Goal: Task Accomplishment & Management: Use online tool/utility

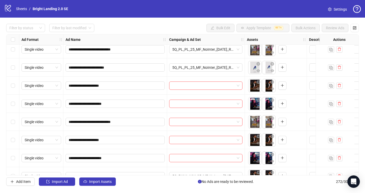
scroll to position [4671, 0]
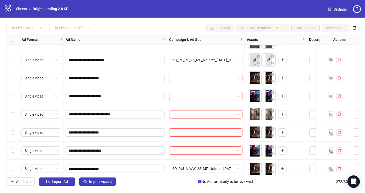
click at [191, 81] on input "search" at bounding box center [203, 78] width 62 height 8
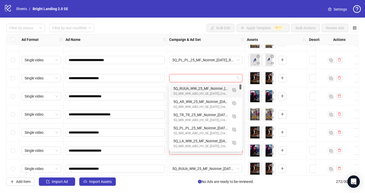
paste input "**********"
type input "**********"
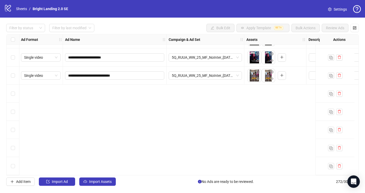
scroll to position [4671, 1]
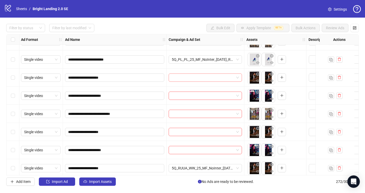
click at [220, 77] on input "search" at bounding box center [203, 78] width 62 height 8
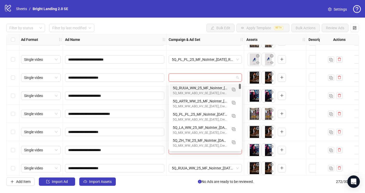
paste input "**********"
type input "**********"
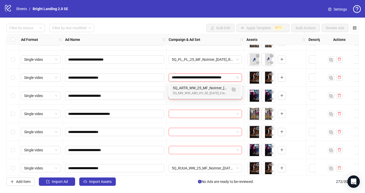
scroll to position [0, 11]
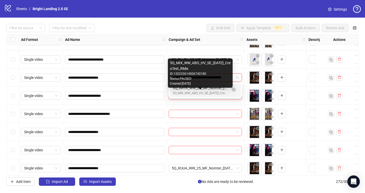
click at [211, 93] on div "5Q_MIX_WW_ABO_HV_SE_[DATE]_CreoTest_RMix" at bounding box center [200, 93] width 55 height 5
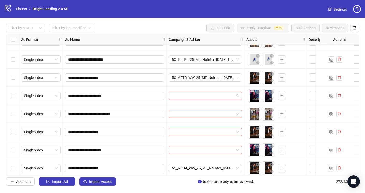
click at [200, 95] on input "search" at bounding box center [203, 96] width 62 height 8
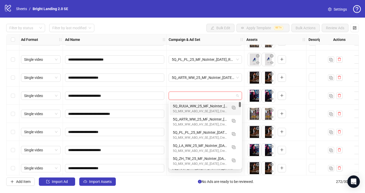
paste input "**********"
type input "**********"
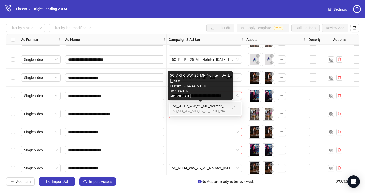
click at [202, 108] on div "5Q_ARTR_WW_25_MF_NoInter_[DATE]_R0.5" at bounding box center [200, 106] width 55 height 6
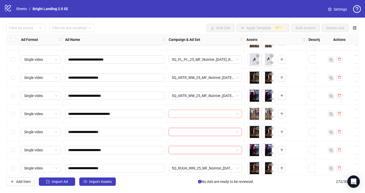
click at [202, 115] on input "search" at bounding box center [203, 114] width 62 height 8
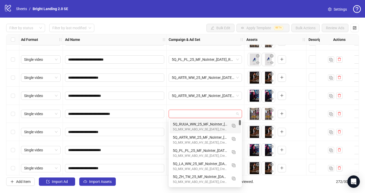
paste input "**********"
type input "**********"
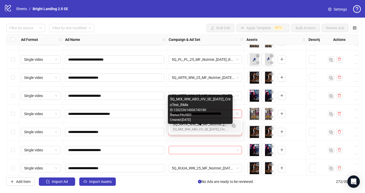
click at [199, 129] on div "5Q_MIX_WW_ABO_HV_SE_[DATE]_CreoTest_RMix" at bounding box center [200, 129] width 55 height 5
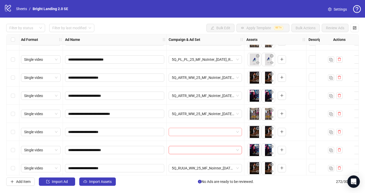
click at [198, 134] on input "search" at bounding box center [203, 132] width 62 height 8
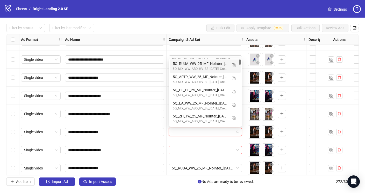
paste input "**********"
type input "**********"
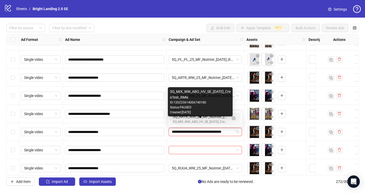
click at [205, 119] on div "5Q_ARTR_WW_25_MF_NoInter_[DATE]_R0.5" at bounding box center [200, 117] width 55 height 6
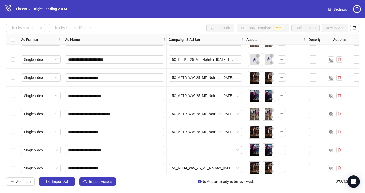
click at [200, 148] on input "search" at bounding box center [203, 150] width 62 height 8
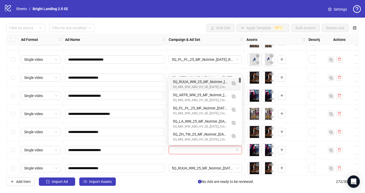
paste input "**********"
type input "**********"
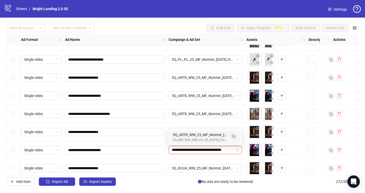
click at [211, 133] on div "5Q_ARTR_WW_25_MF_NoInter_[DATE]_R0.5" at bounding box center [200, 135] width 55 height 6
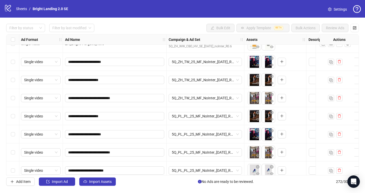
scroll to position [4535, 1]
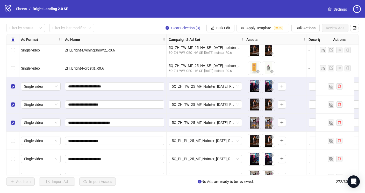
click at [14, 137] on div "Select row 256" at bounding box center [12, 141] width 13 height 18
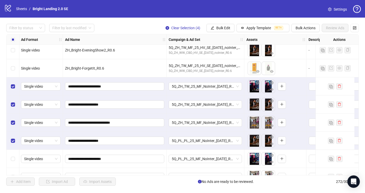
click at [12, 162] on div "Select row 257" at bounding box center [12, 159] width 13 height 18
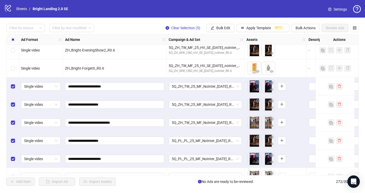
click at [10, 143] on div "Select row 256" at bounding box center [12, 141] width 13 height 18
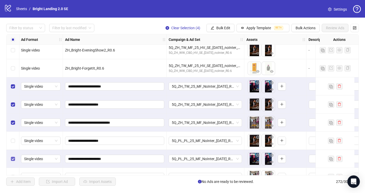
click at [14, 161] on label "Select row 257" at bounding box center [13, 159] width 4 height 6
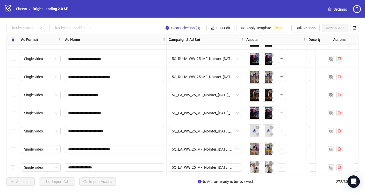
scroll to position [4802, 1]
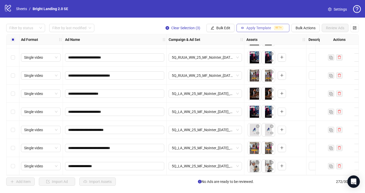
click at [245, 27] on button "Apply Template BETA" at bounding box center [262, 28] width 53 height 8
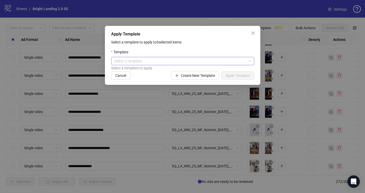
click at [215, 60] on input "search" at bounding box center [180, 61] width 132 height 8
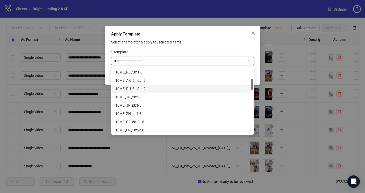
scroll to position [0, 0]
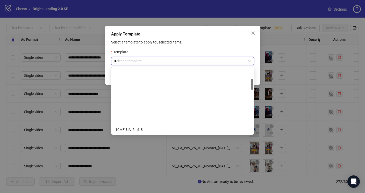
type input "**"
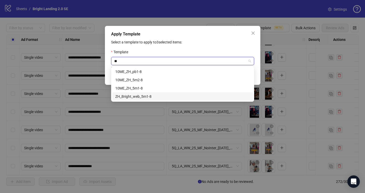
click at [161, 96] on div "ZH_Bright_web_5m1-8" at bounding box center [182, 97] width 135 height 6
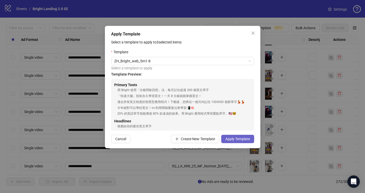
click at [233, 140] on span "Apply Template" at bounding box center [237, 139] width 25 height 4
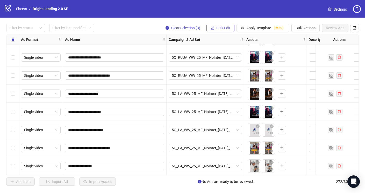
click at [226, 30] on span "Bulk Edit" at bounding box center [223, 28] width 14 height 4
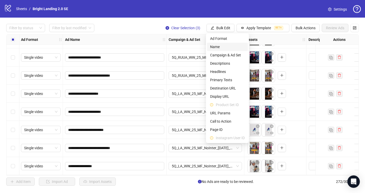
click at [233, 47] on span "Name" at bounding box center [227, 47] width 35 height 6
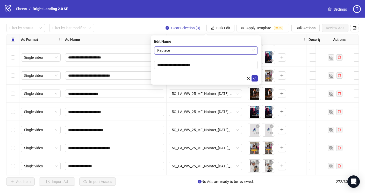
click at [198, 46] on div "Replace" at bounding box center [206, 50] width 104 height 8
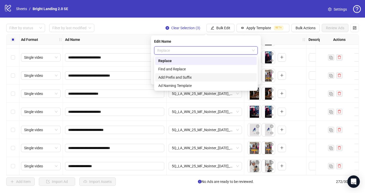
click at [193, 80] on div "Add Prefix and Suffix" at bounding box center [206, 77] width 102 height 8
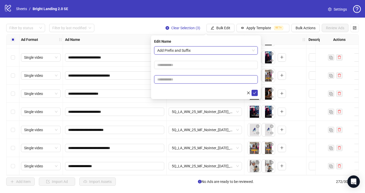
click at [197, 77] on input "text" at bounding box center [206, 79] width 104 height 8
type input "****"
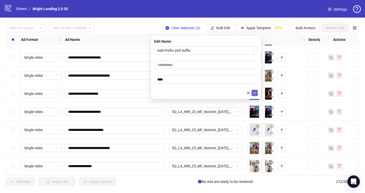
click at [254, 95] on span "submit" at bounding box center [255, 93] width 4 height 4
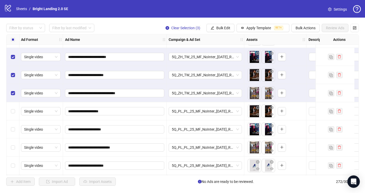
scroll to position [4562, 1]
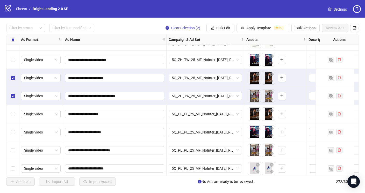
click at [12, 74] on div "Select row 254" at bounding box center [12, 78] width 13 height 18
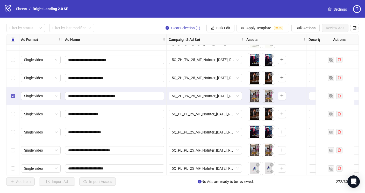
click at [11, 99] on label "Select row 255" at bounding box center [13, 96] width 4 height 6
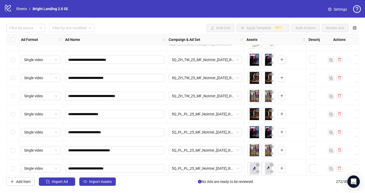
click at [15, 115] on div "Select row 256" at bounding box center [12, 114] width 13 height 18
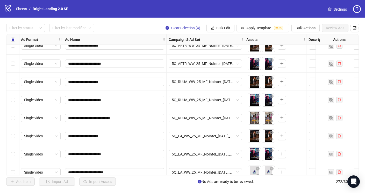
scroll to position [4802, 1]
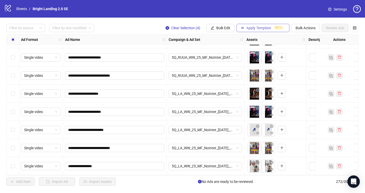
click at [275, 27] on span "BETA" at bounding box center [278, 28] width 9 height 4
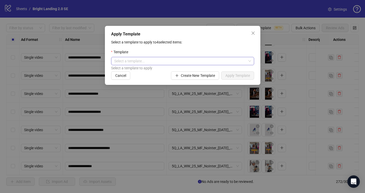
click at [168, 62] on input "search" at bounding box center [180, 61] width 132 height 8
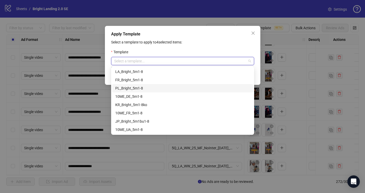
click at [155, 86] on div "PL_Bright_5m1-8" at bounding box center [182, 88] width 135 height 6
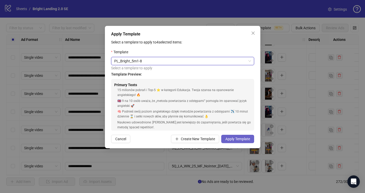
click at [234, 139] on span "Apply Template" at bounding box center [237, 139] width 25 height 4
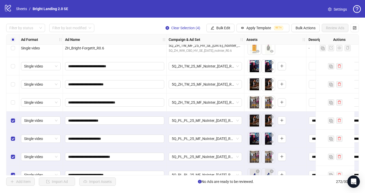
scroll to position [4592, 1]
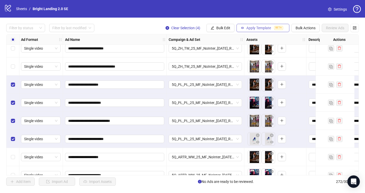
click at [255, 28] on span "Apply Template" at bounding box center [258, 28] width 25 height 4
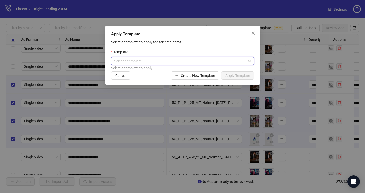
click at [177, 64] on input "search" at bounding box center [180, 61] width 132 height 8
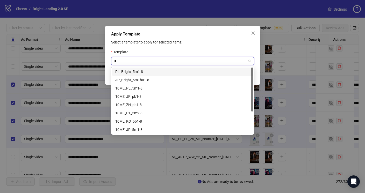
type input "**"
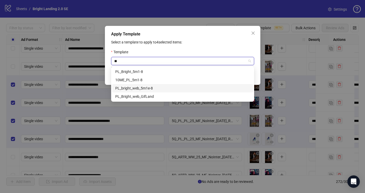
click at [167, 88] on div "PL_bright_web_5m1e-8" at bounding box center [182, 88] width 135 height 6
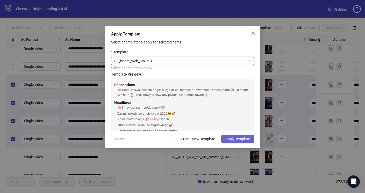
click at [241, 141] on span "Apply Template" at bounding box center [237, 139] width 25 height 4
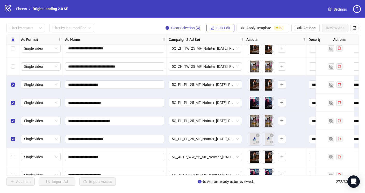
click at [215, 26] on button "Bulk Edit" at bounding box center [220, 28] width 28 height 8
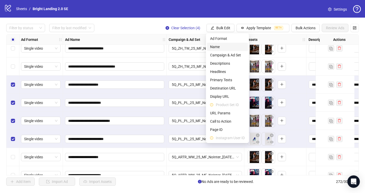
click at [226, 51] on li "Name" at bounding box center [227, 47] width 41 height 8
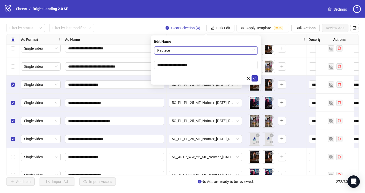
click at [203, 51] on span "Replace" at bounding box center [205, 51] width 97 height 8
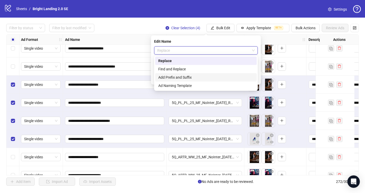
click at [201, 74] on div "Add Prefix and Suffix" at bounding box center [206, 77] width 102 height 8
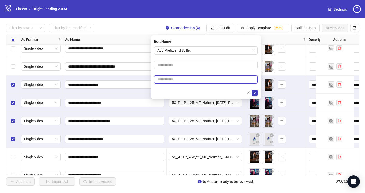
click at [197, 79] on input "text" at bounding box center [206, 79] width 104 height 8
type input "****"
click at [254, 93] on icon "check" at bounding box center [254, 93] width 3 height 3
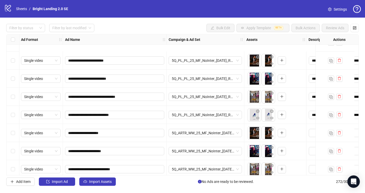
scroll to position [4662, 1]
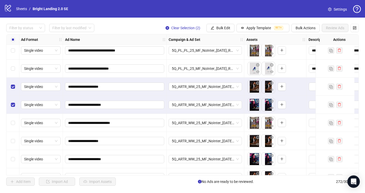
click at [16, 125] on div "Select row 262" at bounding box center [12, 123] width 13 height 18
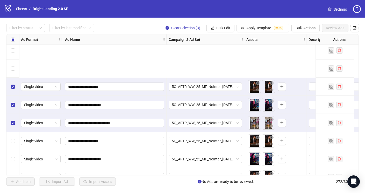
scroll to position [4724, 1]
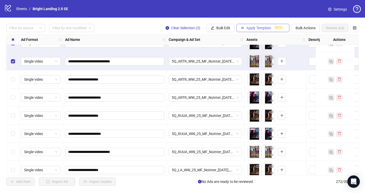
click at [250, 25] on button "Apply Template BETA" at bounding box center [262, 28] width 53 height 8
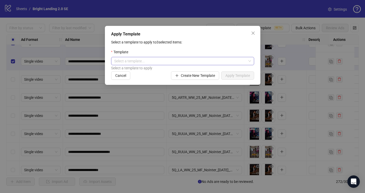
click at [186, 61] on input "search" at bounding box center [180, 61] width 132 height 8
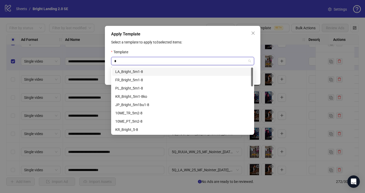
type input "**"
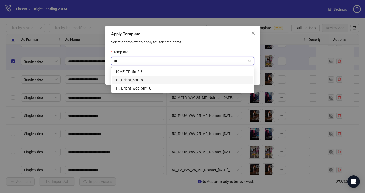
click at [183, 81] on div "TR_Bright_5m1-8" at bounding box center [182, 80] width 135 height 6
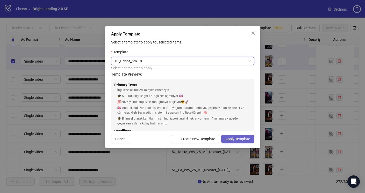
click at [235, 138] on span "Apply Template" at bounding box center [237, 139] width 25 height 4
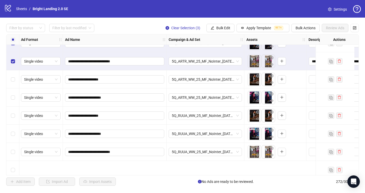
scroll to position [4681, 1]
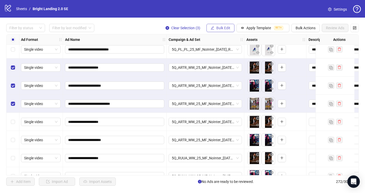
click at [223, 31] on button "Bulk Edit" at bounding box center [220, 28] width 28 height 8
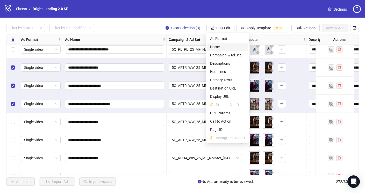
click at [226, 49] on span "Name" at bounding box center [227, 47] width 35 height 6
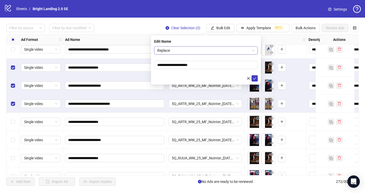
click at [207, 49] on span "Replace" at bounding box center [205, 51] width 97 height 8
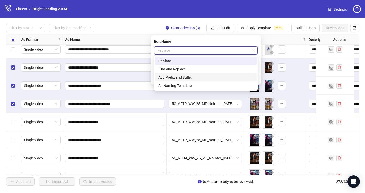
click at [199, 79] on div "Add Prefix and Suffix" at bounding box center [205, 78] width 95 height 6
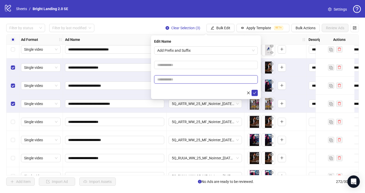
click at [185, 78] on input "text" at bounding box center [206, 79] width 104 height 8
type input "****"
click at [254, 94] on icon "check" at bounding box center [255, 93] width 4 height 4
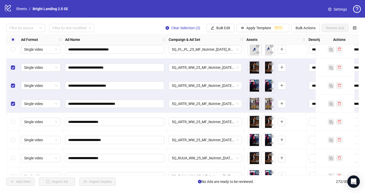
click at [17, 68] on div "Select row 260" at bounding box center [12, 68] width 13 height 18
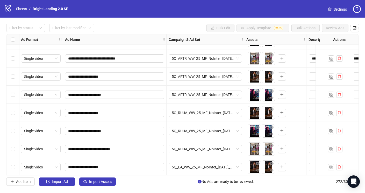
scroll to position [4717, 1]
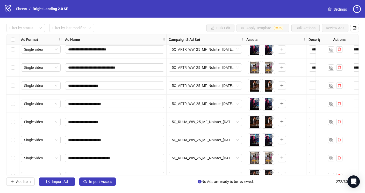
click at [15, 82] on div "Select row 263" at bounding box center [12, 86] width 13 height 18
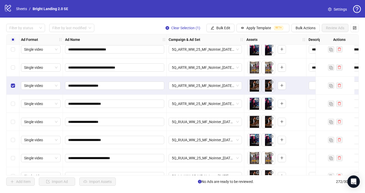
click at [15, 104] on div "Select row 264" at bounding box center [12, 104] width 13 height 18
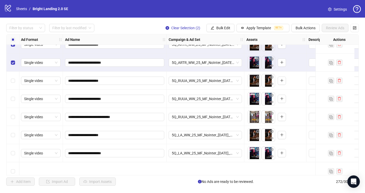
scroll to position [4723, 1]
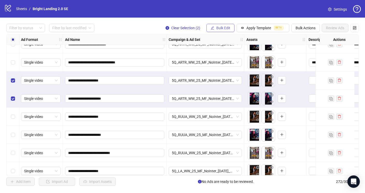
click at [219, 26] on span "Bulk Edit" at bounding box center [223, 28] width 14 height 4
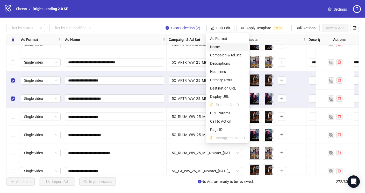
click at [225, 47] on span "Name" at bounding box center [227, 47] width 35 height 6
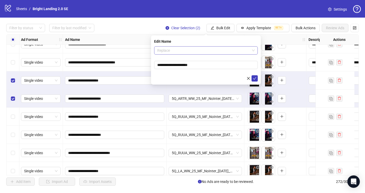
click at [203, 52] on span "Replace" at bounding box center [205, 51] width 97 height 8
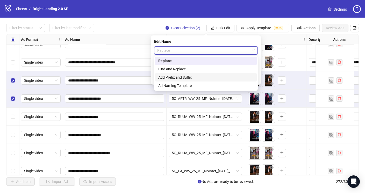
click at [196, 76] on div "Add Prefix and Suffix" at bounding box center [205, 78] width 95 height 6
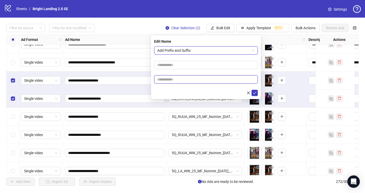
click at [194, 82] on input "text" at bounding box center [206, 79] width 104 height 8
type input "****"
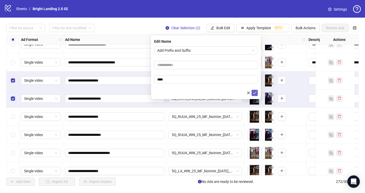
click at [256, 93] on icon "check" at bounding box center [255, 93] width 4 height 4
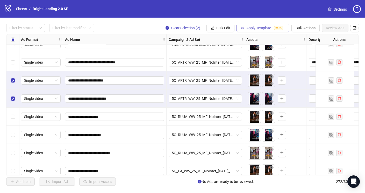
click at [275, 29] on span "BETA" at bounding box center [278, 28] width 9 height 4
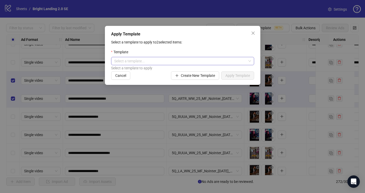
click at [203, 60] on input "search" at bounding box center [180, 61] width 132 height 8
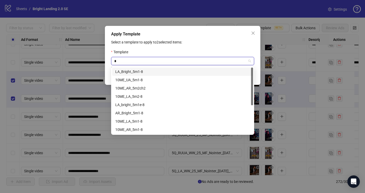
type input "**"
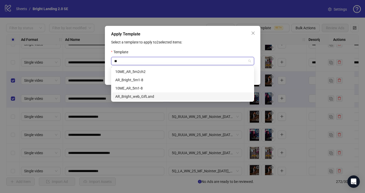
click at [156, 95] on div "AR_Bright_web_GifLand" at bounding box center [182, 97] width 135 height 6
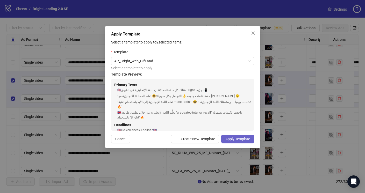
click at [233, 138] on span "Apply Template" at bounding box center [237, 139] width 25 height 4
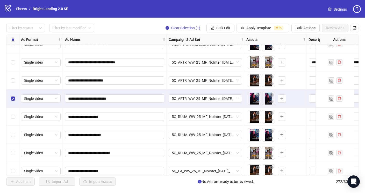
click at [12, 94] on div "Select row 264" at bounding box center [12, 99] width 13 height 18
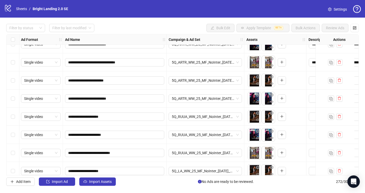
scroll to position [4756, 1]
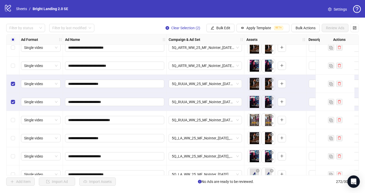
click at [12, 124] on div "Select row 267" at bounding box center [12, 120] width 13 height 18
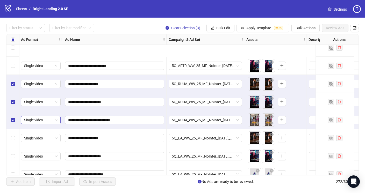
scroll to position [4802, 1]
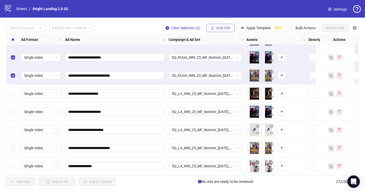
click at [211, 30] on button "Bulk Edit" at bounding box center [220, 28] width 28 height 8
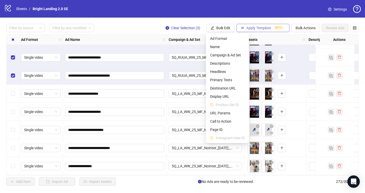
click at [266, 28] on span "Apply Template" at bounding box center [258, 28] width 25 height 4
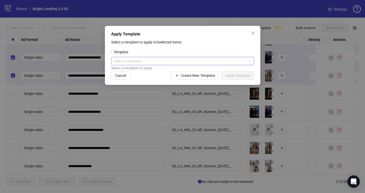
click at [176, 63] on input "search" at bounding box center [180, 61] width 132 height 8
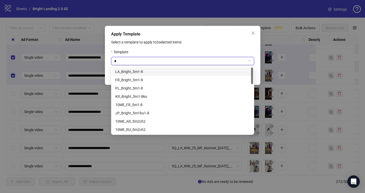
type input "**"
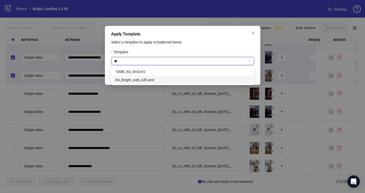
click at [155, 79] on div "RU_Bright_web_GifLand" at bounding box center [182, 80] width 135 height 6
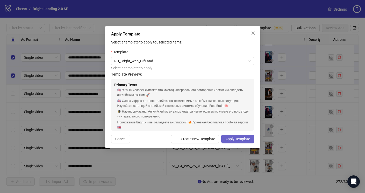
click at [230, 138] on span "Apply Template" at bounding box center [237, 139] width 25 height 4
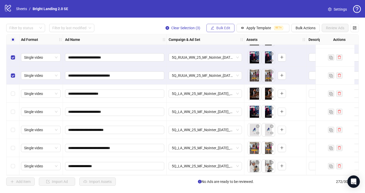
click at [221, 28] on span "Bulk Edit" at bounding box center [223, 28] width 14 height 4
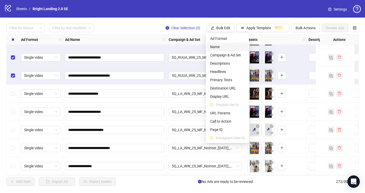
click at [226, 49] on span "Name" at bounding box center [227, 47] width 35 height 6
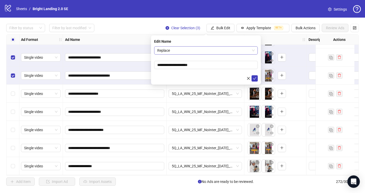
click at [212, 50] on span "Replace" at bounding box center [205, 51] width 97 height 8
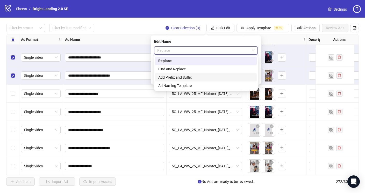
click at [208, 75] on div "Add Prefix and Suffix" at bounding box center [205, 78] width 95 height 6
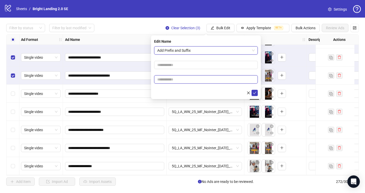
click at [195, 80] on input "text" at bounding box center [206, 79] width 104 height 8
type input "****"
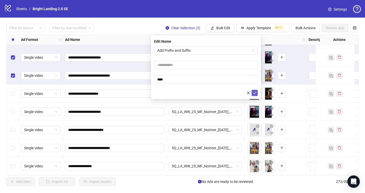
click at [255, 95] on span "submit" at bounding box center [255, 93] width 4 height 4
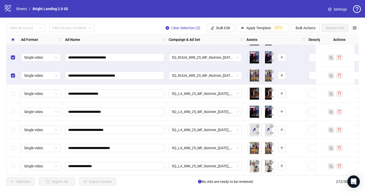
scroll to position [4778, 1]
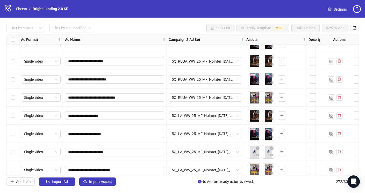
click at [11, 112] on div "Select row 268" at bounding box center [12, 116] width 13 height 18
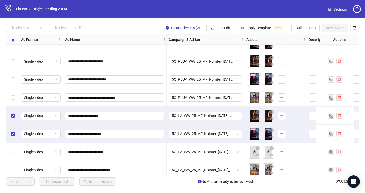
click at [15, 153] on div "Select row 270" at bounding box center [12, 152] width 13 height 18
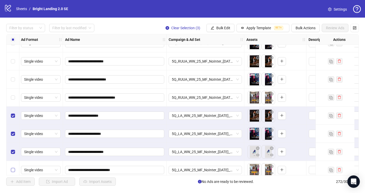
click at [13, 167] on label "Select row 271" at bounding box center [13, 170] width 4 height 6
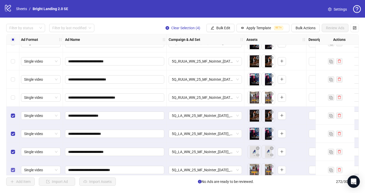
scroll to position [4802, 1]
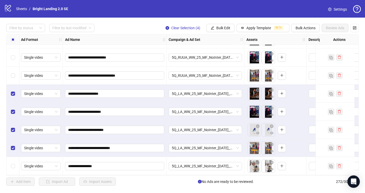
click at [10, 163] on div "Select row 272" at bounding box center [12, 166] width 13 height 18
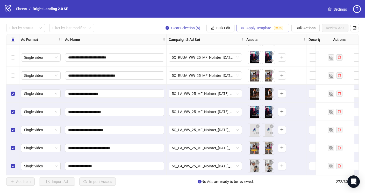
click at [251, 25] on button "Apply Template BETA" at bounding box center [262, 28] width 53 height 8
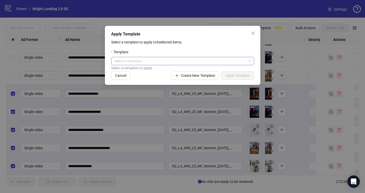
click at [204, 61] on input "search" at bounding box center [180, 61] width 132 height 8
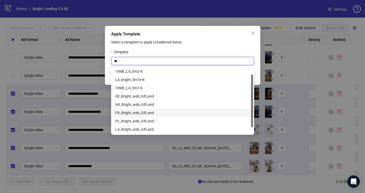
scroll to position [10, 0]
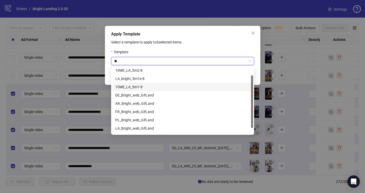
type input "***"
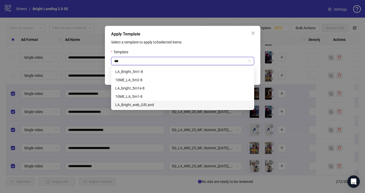
click at [148, 105] on div "LA_Bright_web_GifLand" at bounding box center [182, 105] width 135 height 6
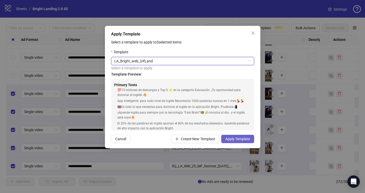
click at [236, 137] on span "Apply Template" at bounding box center [237, 139] width 25 height 4
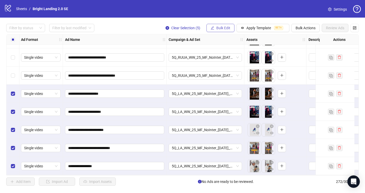
click at [222, 29] on span "Bulk Edit" at bounding box center [223, 28] width 14 height 4
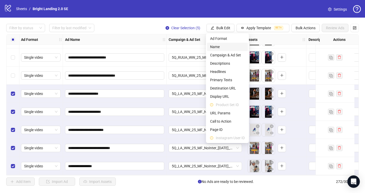
click at [226, 49] on span "Name" at bounding box center [227, 47] width 35 height 6
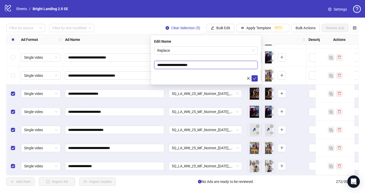
click at [208, 65] on input "**********" at bounding box center [206, 65] width 104 height 8
click at [205, 49] on span "Replace" at bounding box center [205, 51] width 97 height 8
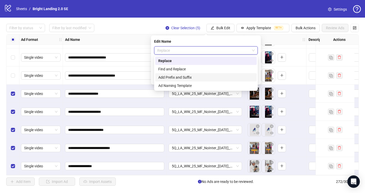
click at [201, 75] on div "Add Prefix and Suffix" at bounding box center [205, 78] width 95 height 6
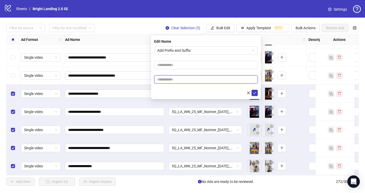
click at [184, 83] on input "text" at bounding box center [206, 79] width 104 height 8
type input "****"
click at [257, 93] on button "submit" at bounding box center [254, 93] width 6 height 6
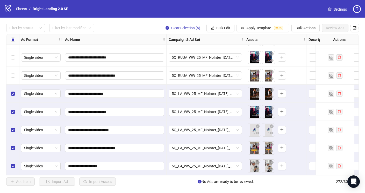
click at [16, 73] on div "Select row 267" at bounding box center [12, 76] width 13 height 18
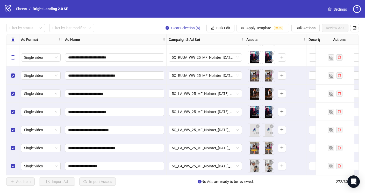
click at [12, 57] on label "Select row 266" at bounding box center [13, 58] width 4 height 6
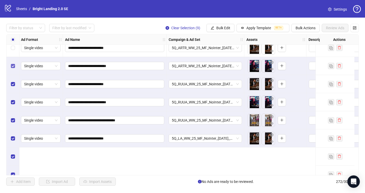
scroll to position [4708, 1]
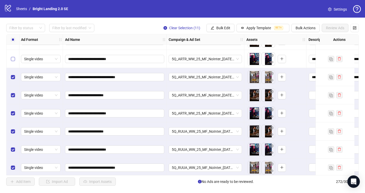
click at [12, 56] on label "Select row 261" at bounding box center [13, 59] width 4 height 6
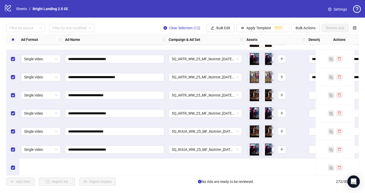
scroll to position [4647, 1]
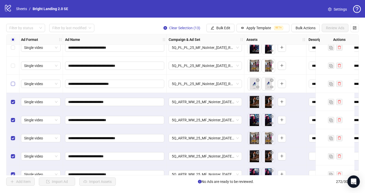
click at [13, 81] on label "Select row 259" at bounding box center [13, 84] width 4 height 6
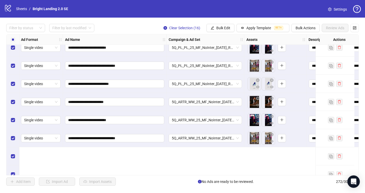
scroll to position [4597, 1]
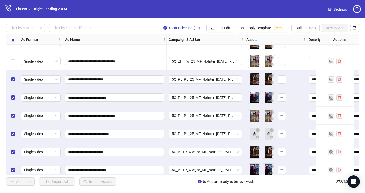
click at [12, 64] on div "Select row 255" at bounding box center [12, 61] width 13 height 18
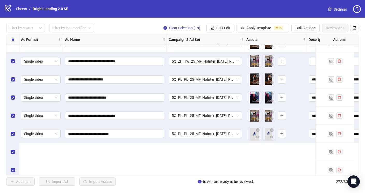
scroll to position [4545, 1]
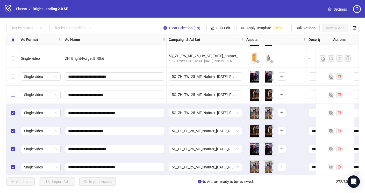
click at [12, 92] on label "Select row 254" at bounding box center [13, 95] width 4 height 6
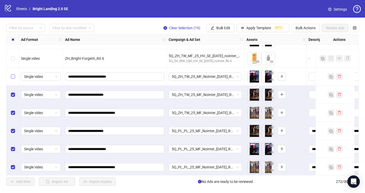
click at [12, 79] on label "Select row 253" at bounding box center [13, 77] width 4 height 6
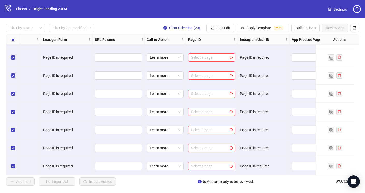
scroll to position [4802, 705]
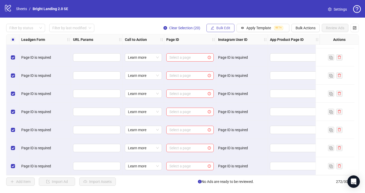
click at [223, 28] on span "Bulk Edit" at bounding box center [223, 28] width 14 height 4
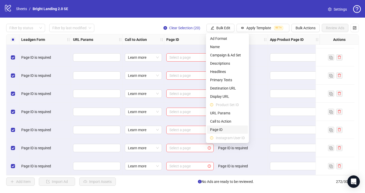
click at [223, 130] on span "Page ID" at bounding box center [227, 130] width 35 height 6
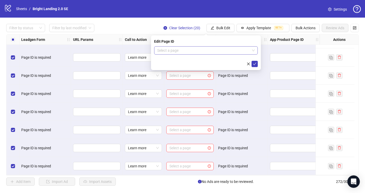
click at [199, 52] on input "search" at bounding box center [203, 51] width 93 height 8
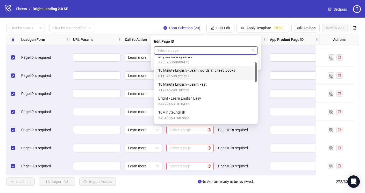
scroll to position [23, 0]
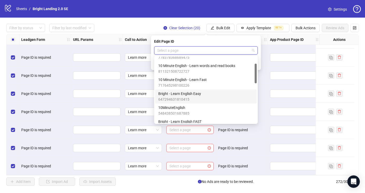
click at [205, 99] on div "Bright - Learn English Easy 647294631810415" at bounding box center [205, 96] width 95 height 11
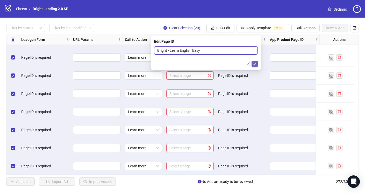
click at [255, 64] on icon "check" at bounding box center [254, 64] width 3 height 3
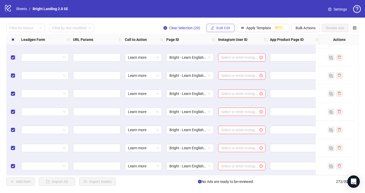
click at [226, 29] on span "Bulk Edit" at bounding box center [223, 28] width 14 height 4
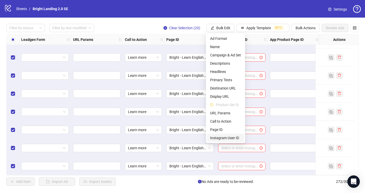
click at [236, 136] on span "Instagram User ID" at bounding box center [225, 138] width 31 height 6
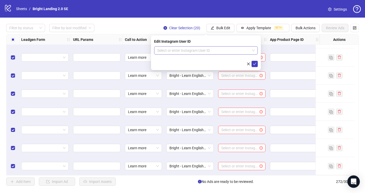
click at [224, 52] on input "search" at bounding box center [203, 51] width 93 height 8
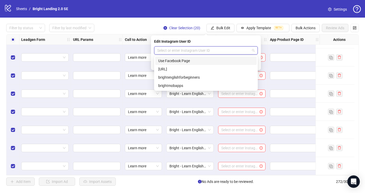
click at [220, 61] on div "Use Facebook Page" at bounding box center [205, 61] width 95 height 6
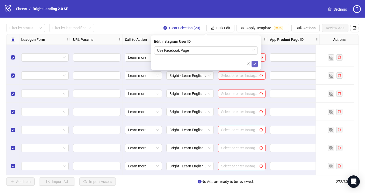
click at [255, 64] on icon "check" at bounding box center [255, 64] width 4 height 4
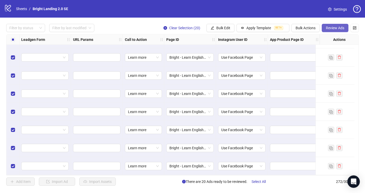
click at [339, 27] on span "Review Ads" at bounding box center [335, 28] width 18 height 4
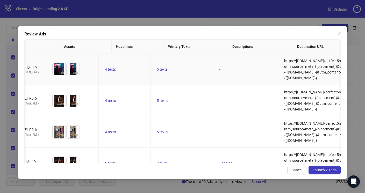
scroll to position [0, 0]
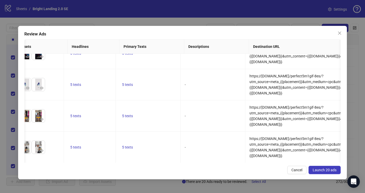
click at [326, 171] on span "Launch 20 ads" at bounding box center [325, 170] width 24 height 4
